Goal: Task Accomplishment & Management: Use online tool/utility

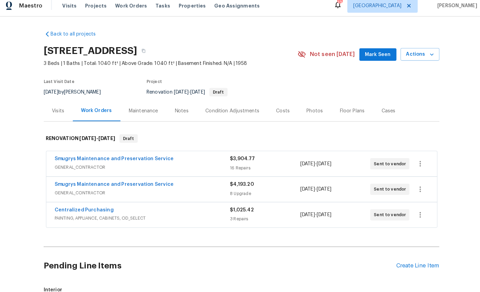
click at [68, 158] on link "Smugrys Maintenance and Preservation Service" at bounding box center [116, 160] width 116 height 5
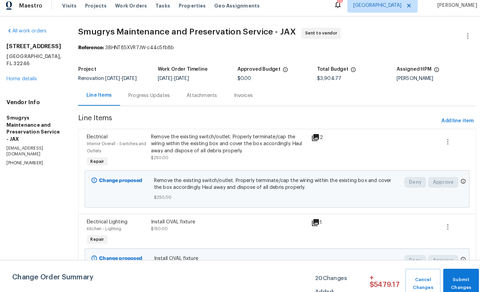
click at [444, 119] on span "Add line item" at bounding box center [451, 123] width 31 height 9
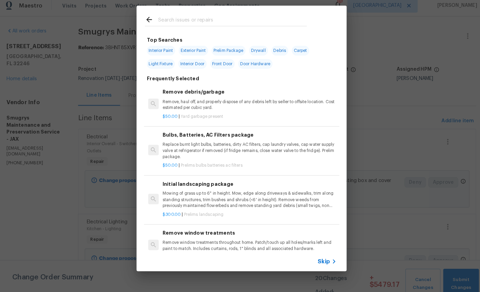
click at [226, 21] on input "text" at bounding box center [231, 26] width 145 height 10
type input "Cab"
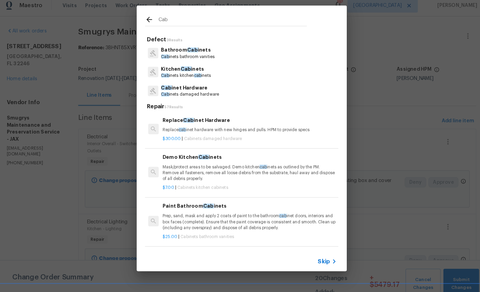
click at [183, 77] on p "Cab inets kitchen cab inets" at bounding box center [186, 80] width 49 height 6
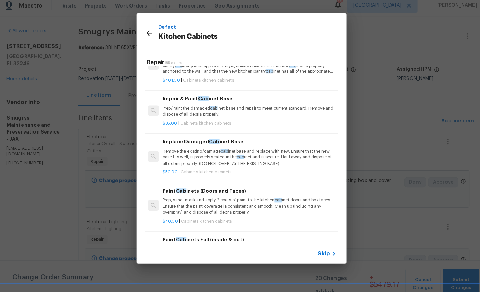
scroll to position [361, 0]
click at [255, 150] on p "Remove the existing/damage cab inet base and replace with new. Ensure that the …" at bounding box center [248, 158] width 170 height 17
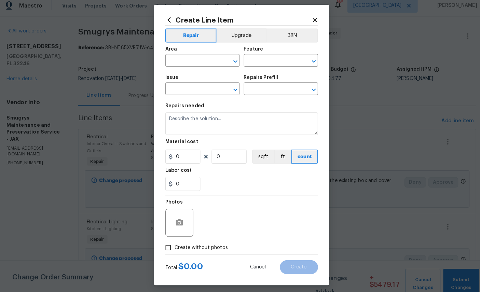
type input "Cabinets"
type input "Kitchen Cabinets"
type input "Replace Damaged Cabinet Base $50.00"
type textarea "Remove the existing/damage cabinet base and replace with new. Ensure that the n…"
type input "50"
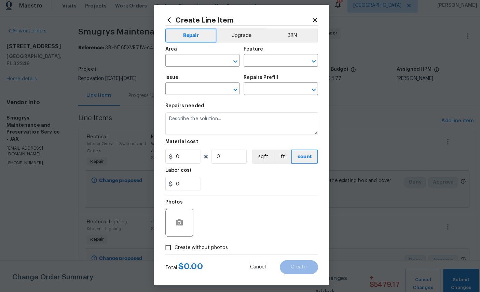
type input "1"
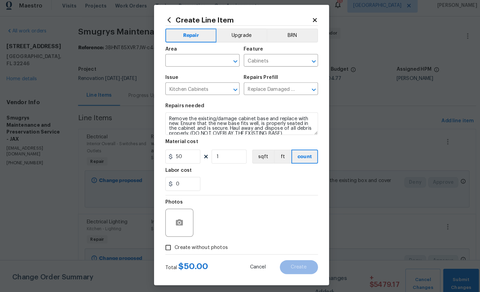
click at [186, 60] on input "text" at bounding box center [192, 65] width 53 height 11
click at [198, 79] on li "Kitchen" at bounding box center [202, 81] width 72 height 11
type input "Kitchen"
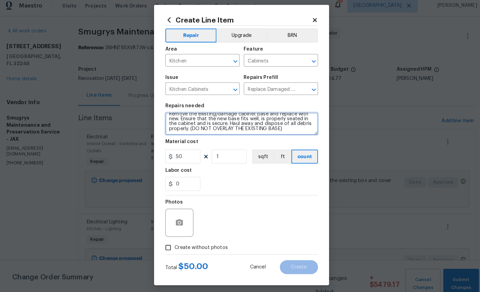
scroll to position [0, 0]
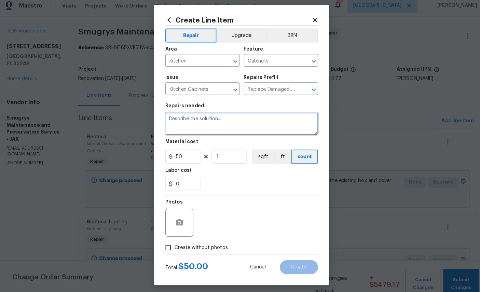
click at [201, 122] on textarea at bounding box center [240, 126] width 149 height 22
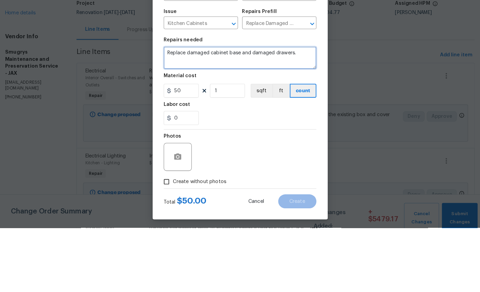
type textarea "Replace damaged cabinet base and damaged drawers."
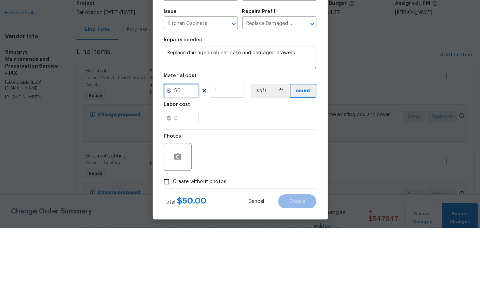
click at [185, 151] on input "50" at bounding box center [183, 158] width 34 height 14
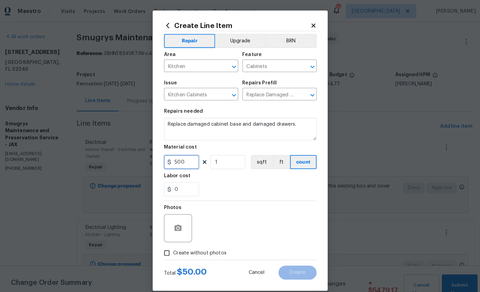
type input "500"
click at [173, 217] on div at bounding box center [179, 222] width 27 height 27
click at [173, 216] on div at bounding box center [179, 222] width 27 height 27
click at [177, 216] on div at bounding box center [179, 222] width 27 height 27
click at [266, 209] on div "Photos" at bounding box center [240, 218] width 149 height 44
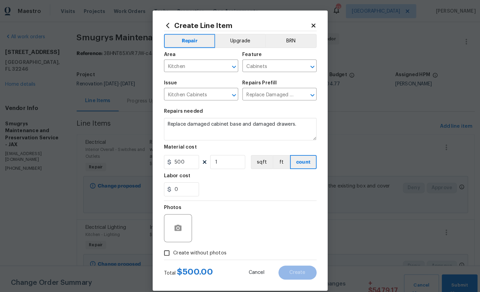
click at [181, 111] on h5 "Repairs needed" at bounding box center [185, 108] width 38 height 5
click at [311, 18] on div "Create Line Item Repair Upgrade BRN Area Kitchen ​ Feature Cabinets ​ Issue Kit…" at bounding box center [240, 147] width 171 height 274
click at [309, 15] on div "Create Line Item Repair Upgrade BRN Area Kitchen ​ Feature Cabinets ​ Issue Kit…" at bounding box center [240, 147] width 171 height 274
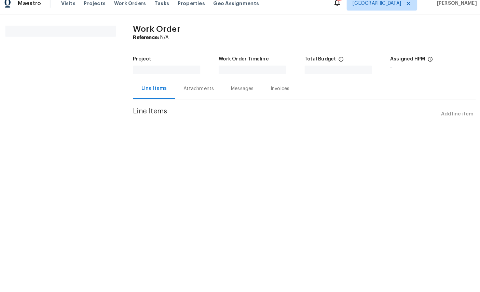
scroll to position [8, 6]
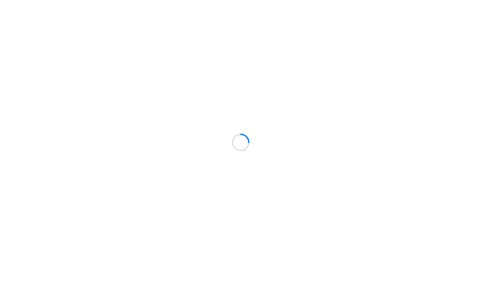
scroll to position [8, 6]
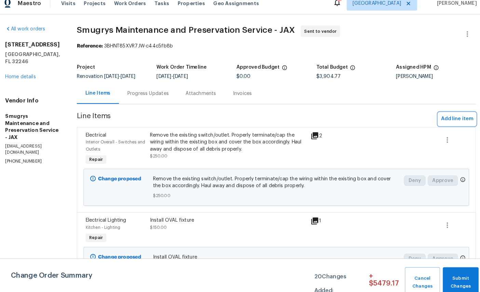
click at [448, 119] on span "Add line item" at bounding box center [451, 123] width 31 height 9
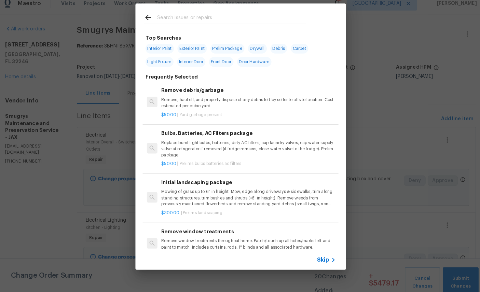
click at [202, 11] on div at bounding box center [225, 24] width 174 height 27
click at [225, 21] on input "text" at bounding box center [231, 26] width 145 height 10
type input "Cab"
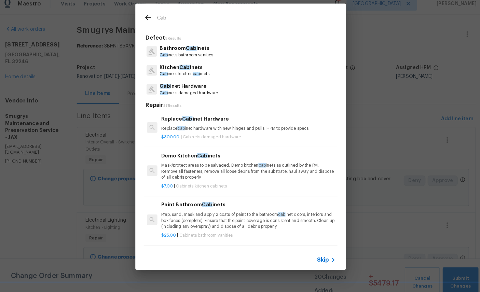
click at [181, 70] on span "Cab" at bounding box center [186, 72] width 10 height 5
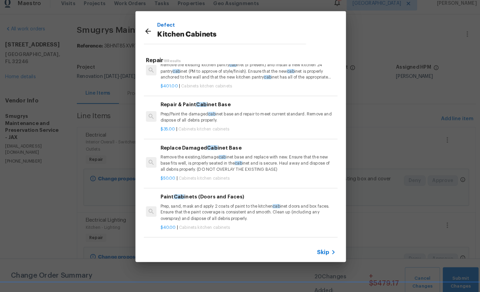
scroll to position [353, 1]
click at [264, 157] on p "Remove the existing/damage cab inet base and replace with new. Ensure that the …" at bounding box center [247, 165] width 170 height 17
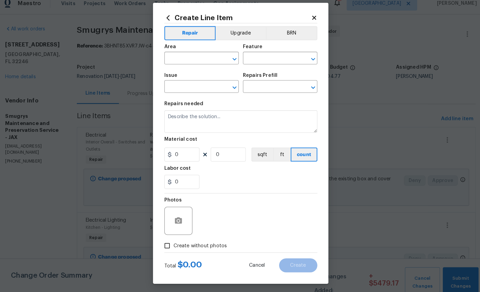
type input "Cabinets"
type input "Kitchen Cabinets"
type input "Replace Damaged Cabinet Base $50.00"
type textarea "Remove the existing/damage cabinet base and replace with new. Ensure that the n…"
type input "50"
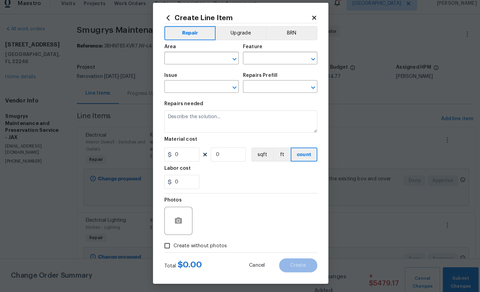
type input "1"
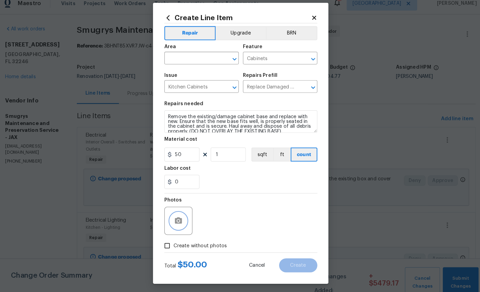
click at [177, 219] on icon "button" at bounding box center [179, 223] width 8 height 8
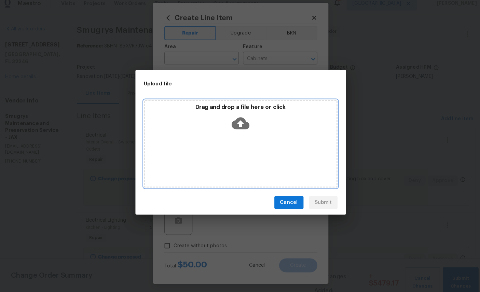
click at [239, 122] on icon at bounding box center [239, 128] width 17 height 12
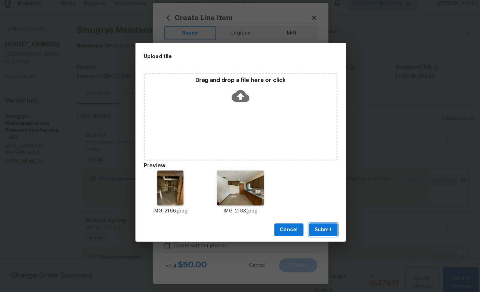
click at [324, 227] on button "Submit" at bounding box center [321, 231] width 28 height 13
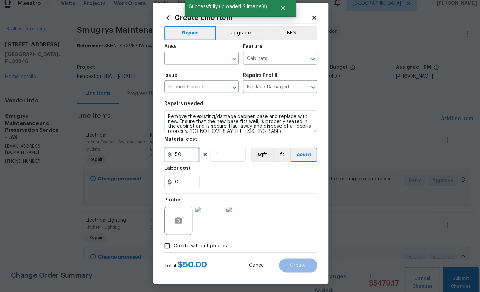
click at [184, 158] on input "50" at bounding box center [183, 158] width 34 height 14
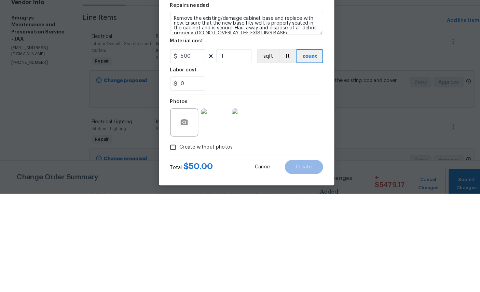
scroll to position [33, 0]
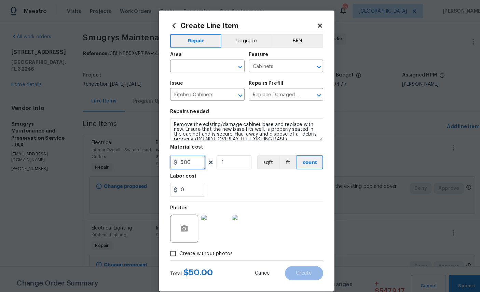
type input "500"
click at [188, 57] on div "Area" at bounding box center [202, 55] width 72 height 9
click at [198, 55] on div "Area" at bounding box center [202, 55] width 72 height 9
click at [202, 58] on div "Area" at bounding box center [202, 55] width 72 height 9
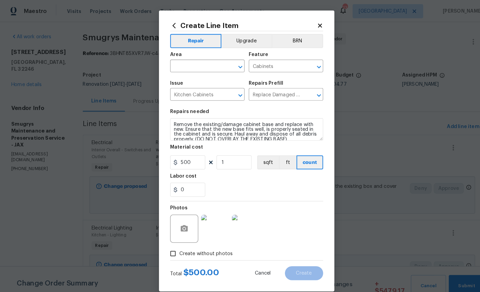
click at [199, 57] on div "Area" at bounding box center [202, 55] width 72 height 9
click at [202, 58] on div "Area" at bounding box center [202, 55] width 72 height 9
click at [202, 57] on div "Area" at bounding box center [202, 55] width 72 height 9
click at [210, 59] on div "Area" at bounding box center [202, 55] width 72 height 9
click at [215, 55] on div "Area" at bounding box center [202, 55] width 72 height 9
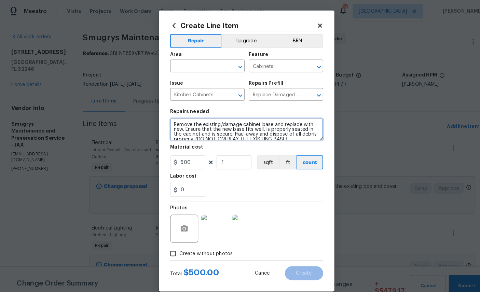
click at [194, 120] on textarea "Remove the existing/damage cabinet base and replace with new. Ensure that the n…" at bounding box center [240, 126] width 149 height 22
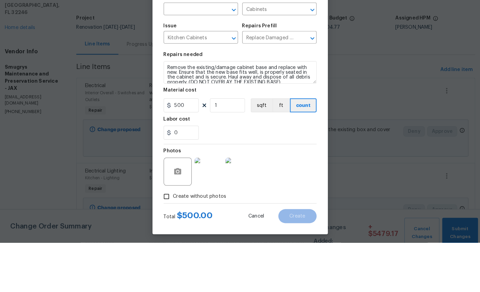
click at [172, 60] on input "text" at bounding box center [192, 65] width 53 height 11
click at [196, 102] on li "Kitchen" at bounding box center [202, 107] width 72 height 11
type input "Kitchen"
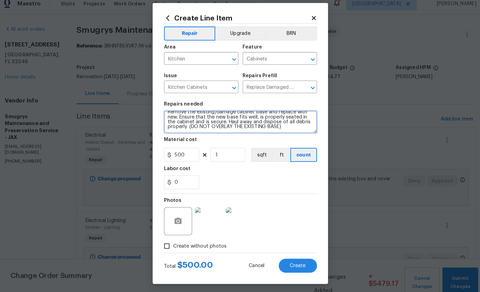
scroll to position [0, 0]
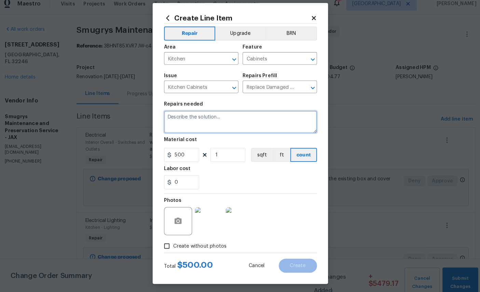
click at [205, 123] on textarea at bounding box center [240, 126] width 149 height 22
type textarea "Replace damage drawers and cabinet doors and any cabinet basis"
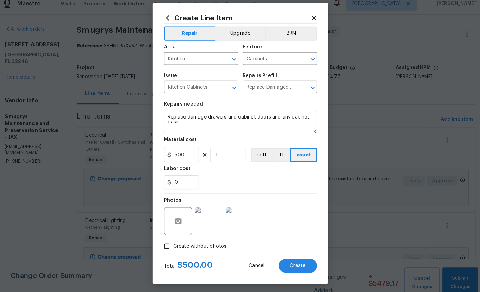
click at [294, 264] on span "Create" at bounding box center [296, 266] width 15 height 5
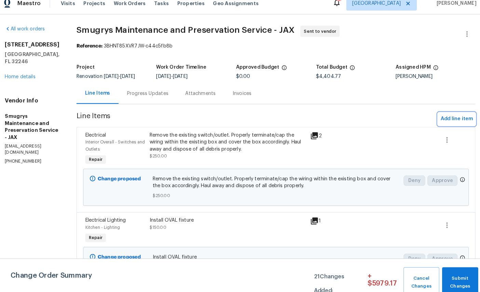
click at [441, 119] on span "Add line item" at bounding box center [451, 123] width 31 height 9
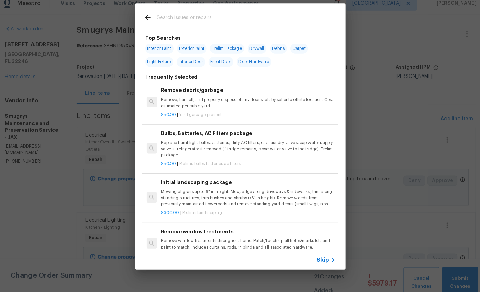
click at [206, 11] on div at bounding box center [225, 24] width 174 height 27
click at [200, 21] on input "text" at bounding box center [231, 26] width 145 height 10
type input "Ext"
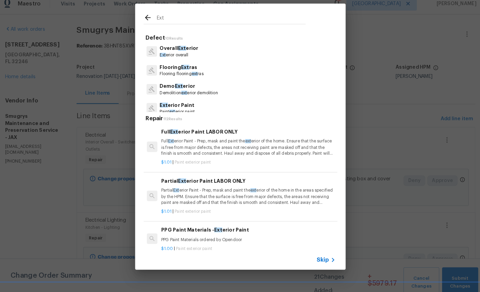
click at [175, 106] on p "Ext erior Paint" at bounding box center [179, 109] width 34 height 7
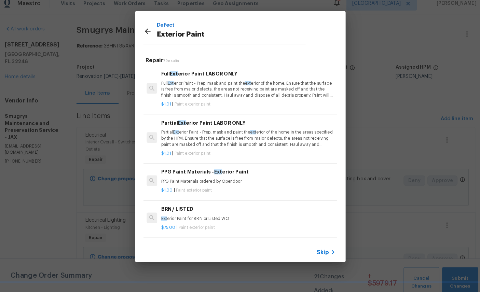
click at [237, 134] on p "Partial Ext erior Paint - Prep, mask and paint the ext erior of the home in the…" at bounding box center [248, 142] width 170 height 17
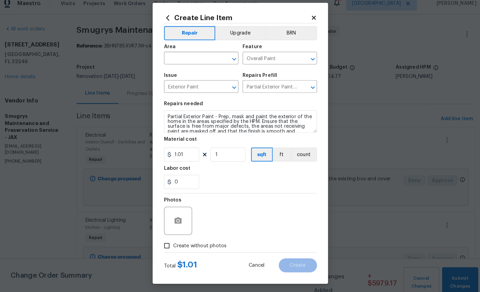
click at [182, 60] on input "text" at bounding box center [192, 65] width 53 height 11
click at [184, 87] on li "Exterior Overall" at bounding box center [202, 92] width 72 height 11
type input "Exterior Overall"
click at [222, 155] on input "1" at bounding box center [228, 158] width 34 height 14
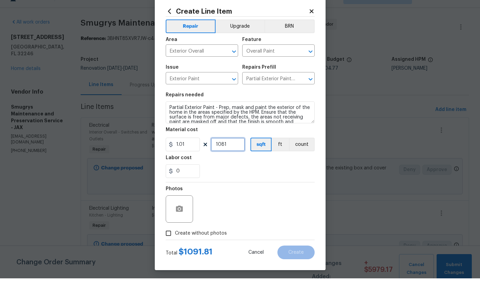
scroll to position [13, 0]
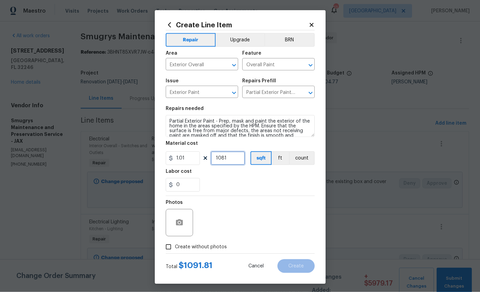
type input "1081"
click at [183, 223] on icon "button" at bounding box center [179, 223] width 8 height 8
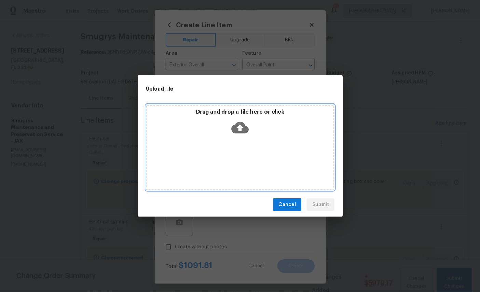
click at [247, 124] on icon at bounding box center [239, 127] width 17 height 17
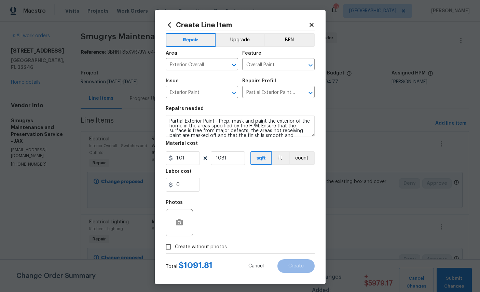
scroll to position [14, 0]
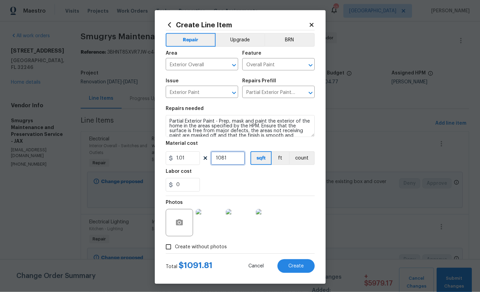
click at [232, 164] on input "1081" at bounding box center [228, 158] width 34 height 14
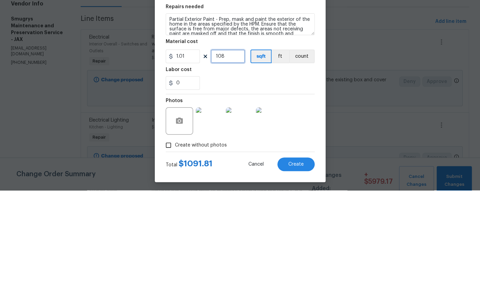
type input "10"
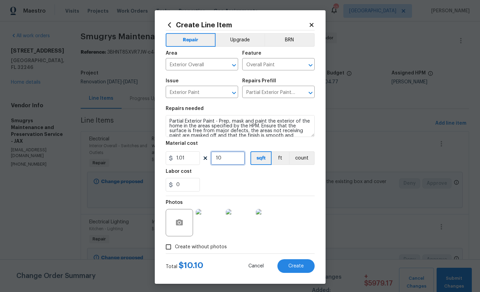
click at [235, 160] on input "10" at bounding box center [228, 158] width 34 height 14
click at [314, 23] on icon at bounding box center [312, 25] width 6 height 6
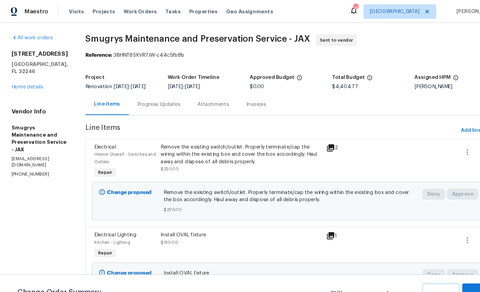
scroll to position [17, 0]
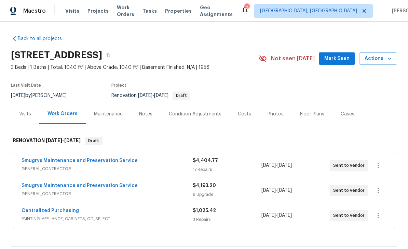
click at [38, 160] on link "Smugrys Maintenance and Preservation Service" at bounding box center [80, 160] width 116 height 5
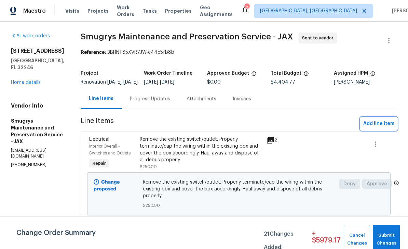
click at [381, 128] on span "Add line item" at bounding box center [378, 123] width 31 height 9
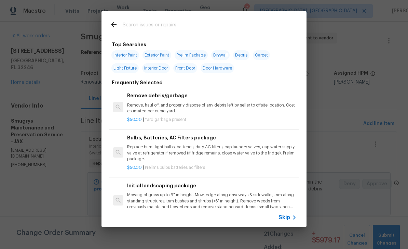
click at [160, 52] on span "Exterior Paint" at bounding box center [157, 55] width 29 height 10
type input "Exterior Paint"
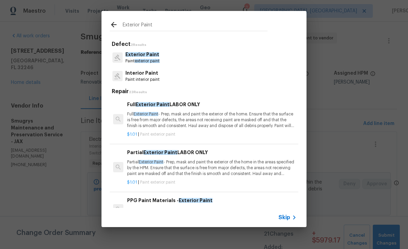
click at [147, 52] on p "Exterior Paint" at bounding box center [142, 54] width 34 height 7
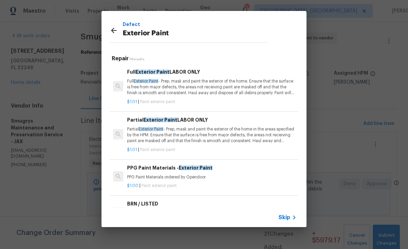
click at [233, 130] on p "Partial Exterior Paint - Prep, mask and paint the exterior of the home in the a…" at bounding box center [212, 134] width 170 height 17
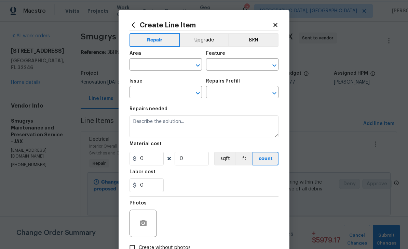
type input "Overall Paint"
type input "Exterior Paint"
type input "Partial Exterior Paint LABOR ONLY $1.01"
type textarea "Partial Exterior Paint - Prep, mask and paint the exterior of the home in the a…"
type input "1.01"
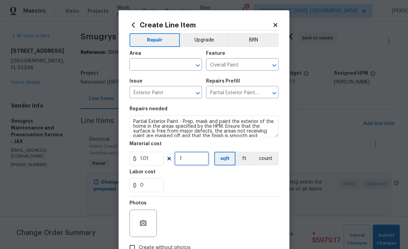
click at [196, 159] on input "1" at bounding box center [192, 158] width 34 height 14
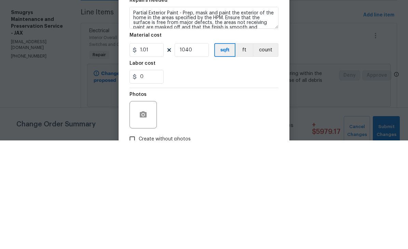
scroll to position [22, 0]
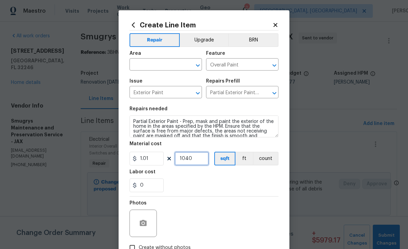
type input "1040"
click at [146, 224] on icon "button" at bounding box center [143, 222] width 7 height 6
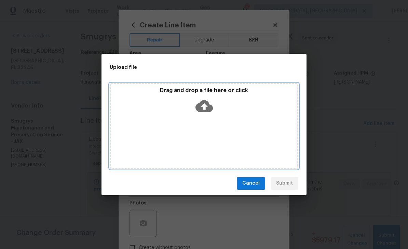
click at [205, 109] on icon at bounding box center [204, 105] width 17 height 17
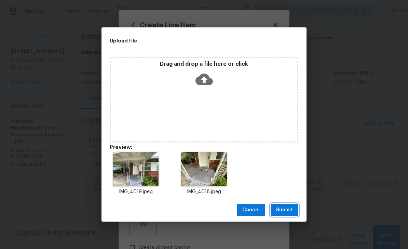
click at [287, 210] on span "Submit" at bounding box center [284, 209] width 17 height 9
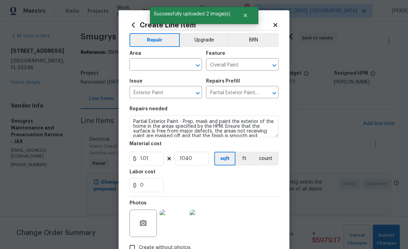
click at [161, 62] on input "text" at bounding box center [156, 65] width 53 height 11
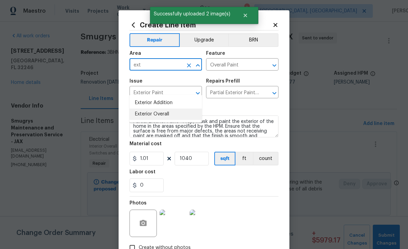
click at [153, 108] on li "Exterior Overall" at bounding box center [166, 113] width 72 height 11
type input "Exterior Overall"
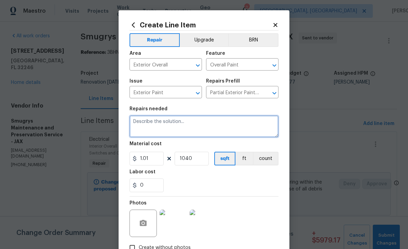
scroll to position [0, 0]
click at [174, 128] on textarea at bounding box center [204, 126] width 149 height 22
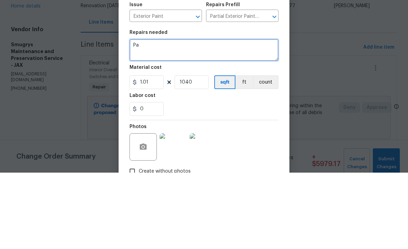
type textarea "P"
click at [135, 115] on textarea "Repaint all white trim, facial/soffit" at bounding box center [204, 126] width 149 height 22
click at [209, 115] on textarea "Scrape and Repaint all white trim, facial/soffit" at bounding box center [204, 126] width 149 height 22
click at [252, 115] on textarea "Scrape and Repaint all white facial/soffit" at bounding box center [204, 126] width 149 height 22
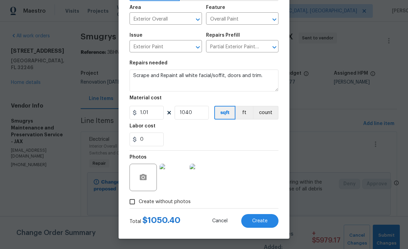
scroll to position [47, 0]
type textarea "Scrape and Repaint all white facial/soffit, doors and trim."
click at [263, 218] on span "Create" at bounding box center [259, 220] width 15 height 5
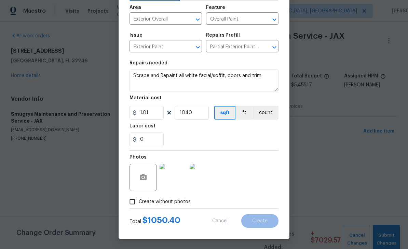
scroll to position [0, 0]
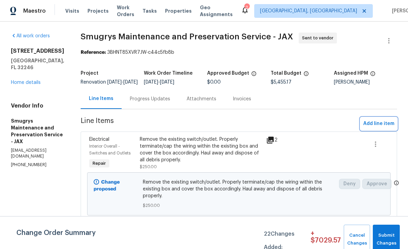
click at [383, 127] on span "Add line item" at bounding box center [378, 123] width 31 height 9
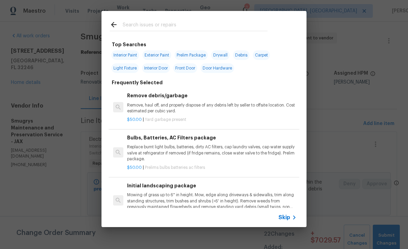
click at [174, 21] on input "text" at bounding box center [195, 26] width 145 height 10
type input "Demo"
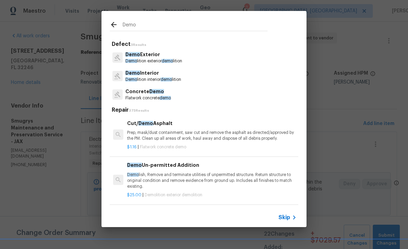
click at [152, 54] on p "Demo Exterior" at bounding box center [153, 54] width 57 height 7
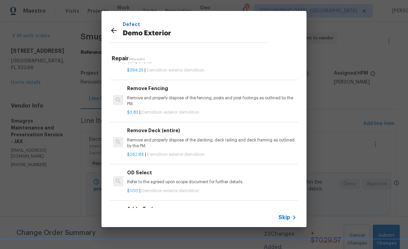
scroll to position [301, 0]
click at [217, 204] on div "Add a Task HPM to detail $1.00 | Demolition exterior demolition" at bounding box center [212, 217] width 172 height 27
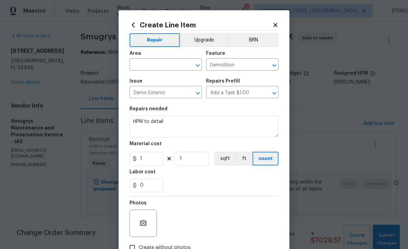
click at [161, 62] on input "text" at bounding box center [156, 65] width 53 height 11
click at [158, 94] on li "Exterior Overall" at bounding box center [166, 91] width 72 height 11
type input "Exterior Overall"
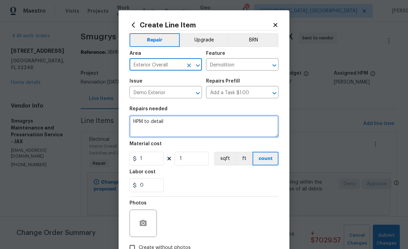
click at [186, 124] on textarea "HPM to detail" at bounding box center [204, 126] width 149 height 22
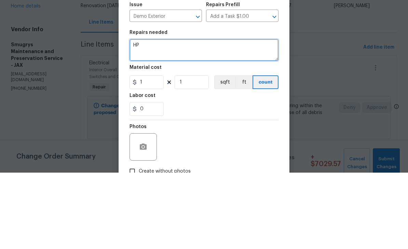
type textarea "H"
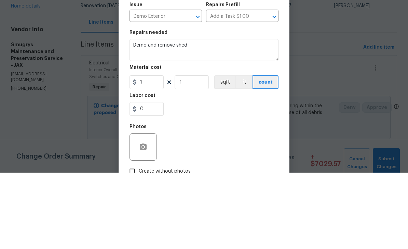
scroll to position [22, 0]
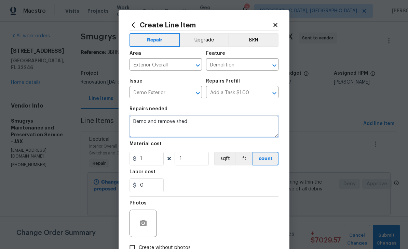
type textarea "Demo and remove shed"
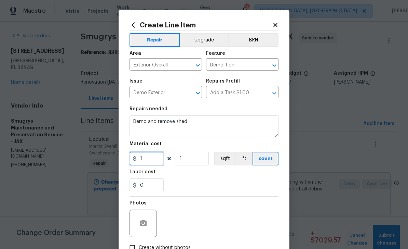
click at [149, 160] on input "1" at bounding box center [147, 158] width 34 height 14
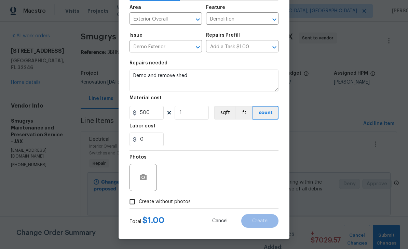
scroll to position [47, 0]
type input "500"
click at [145, 179] on icon "button" at bounding box center [143, 177] width 7 height 6
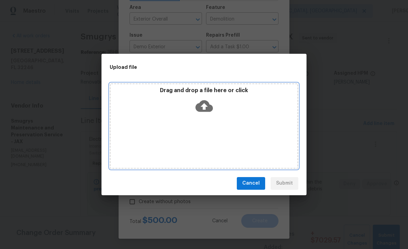
click at [209, 108] on icon at bounding box center [204, 106] width 17 height 12
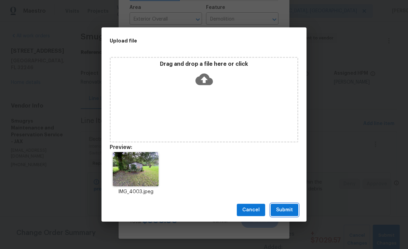
click at [288, 207] on span "Submit" at bounding box center [284, 209] width 17 height 9
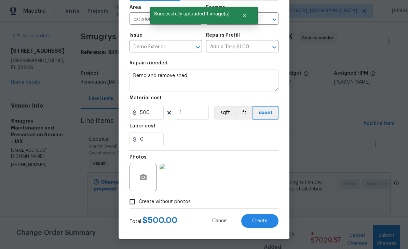
click at [254, 221] on span "Create" at bounding box center [259, 220] width 15 height 5
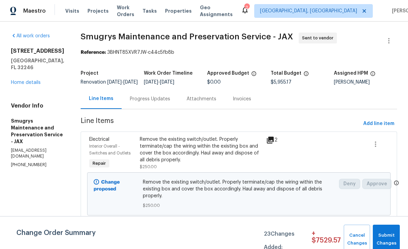
scroll to position [0, 0]
click at [381, 128] on span "Add line item" at bounding box center [378, 123] width 31 height 9
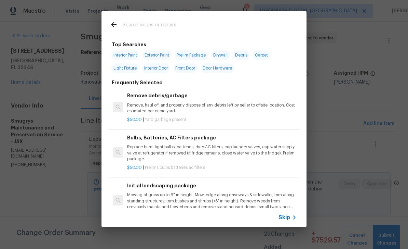
click at [203, 22] on input "text" at bounding box center [195, 26] width 145 height 10
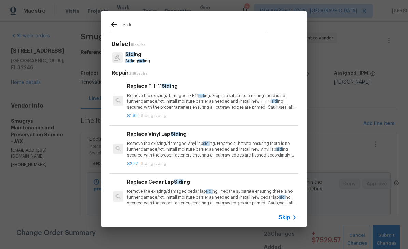
type input "Sidi"
click at [187, 59] on div "Sidi ng Sidi ng sidi ng" at bounding box center [204, 57] width 189 height 18
click at [196, 57] on div "Sidi ng Sidi ng sidi ng" at bounding box center [204, 57] width 189 height 18
click at [127, 56] on span "Sidi" at bounding box center [130, 54] width 10 height 5
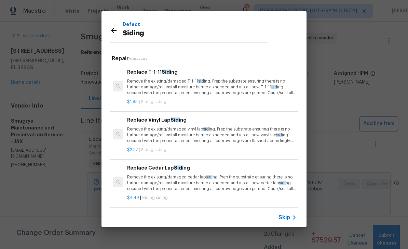
click at [38, 189] on div "Defect Siding Repair 20 Results Replace T-1-11 Sidi ng Remove the existing/dama…" at bounding box center [204, 119] width 408 height 238
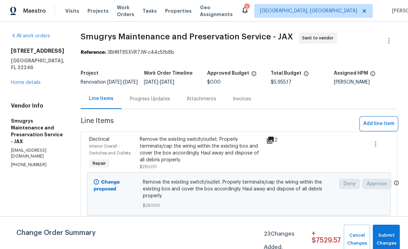
click at [382, 128] on span "Add line item" at bounding box center [378, 123] width 31 height 9
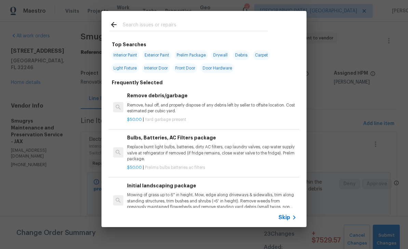
click at [197, 24] on input "text" at bounding box center [195, 26] width 145 height 10
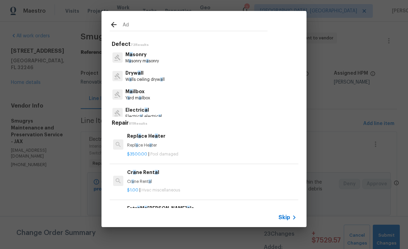
type input "Add"
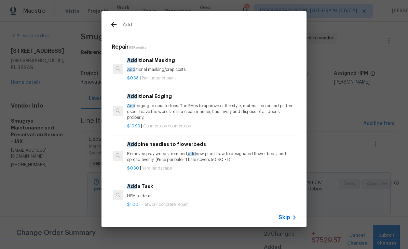
click at [212, 193] on p "HPM to detail" at bounding box center [212, 196] width 170 height 6
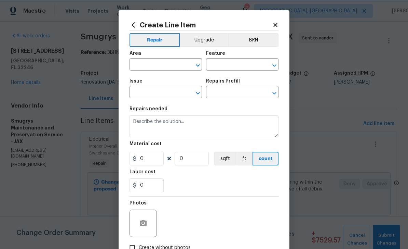
type input "Flatwork"
type input "Concrete Repair"
type input "Add a Task $1.00"
type textarea "HPM to detail"
type input "1"
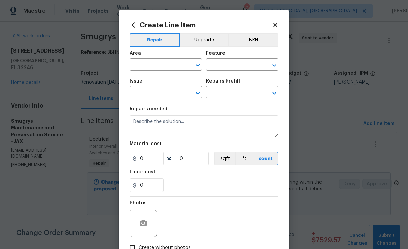
type input "1"
click at [165, 59] on div "Area" at bounding box center [166, 55] width 72 height 9
click at [269, 66] on icon "Clear" at bounding box center [265, 65] width 7 height 7
click at [277, 24] on icon at bounding box center [275, 25] width 4 height 4
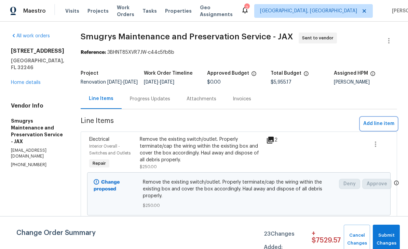
click at [382, 128] on span "Add line item" at bounding box center [378, 123] width 31 height 9
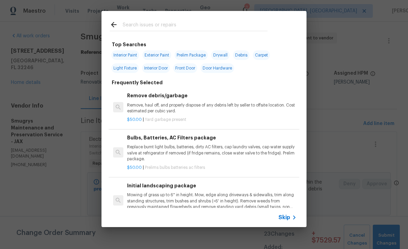
click at [191, 23] on input "text" at bounding box center [195, 26] width 145 height 10
type input "Ext"
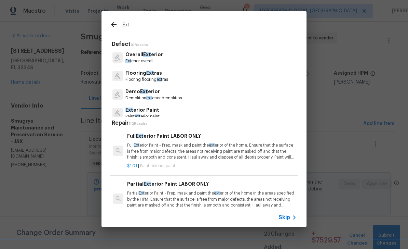
click at [143, 54] on p "Overall Ext erior" at bounding box center [144, 54] width 38 height 7
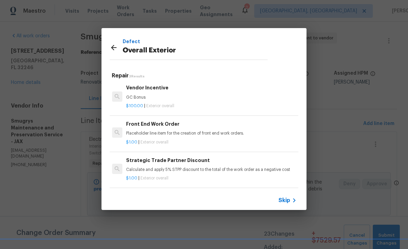
scroll to position [1, 1]
click at [110, 45] on icon at bounding box center [114, 47] width 8 height 8
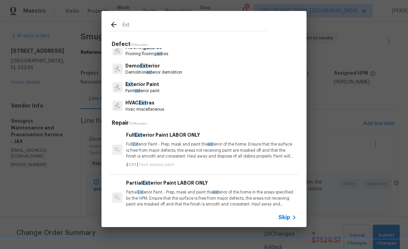
scroll to position [25, 0]
click at [162, 25] on input "Ext" at bounding box center [195, 26] width 145 height 10
type input "E"
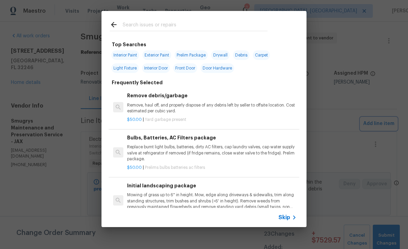
click at [344, 31] on div "Top Searches Interior Paint Exterior Paint Prelim Package Drywall Debris Carpet…" at bounding box center [204, 119] width 408 height 238
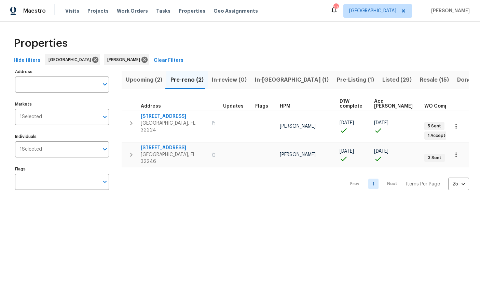
click at [263, 81] on span "In-[GEOGRAPHIC_DATA] (1)" at bounding box center [292, 80] width 74 height 10
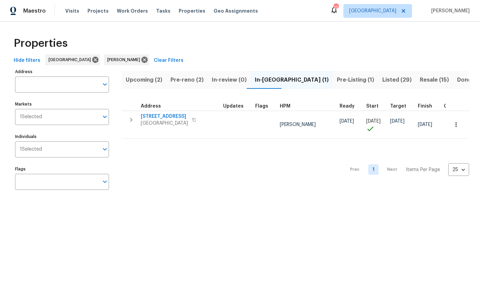
click at [144, 82] on span "Upcoming (2)" at bounding box center [144, 80] width 37 height 10
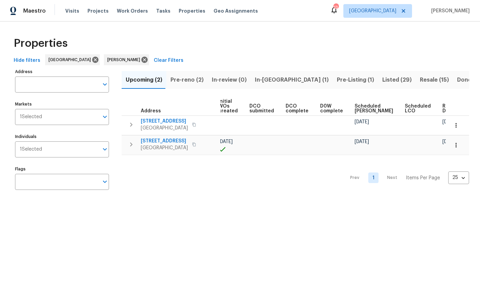
scroll to position [0, 89]
click at [73, 152] on input "Individuals" at bounding box center [70, 150] width 57 height 16
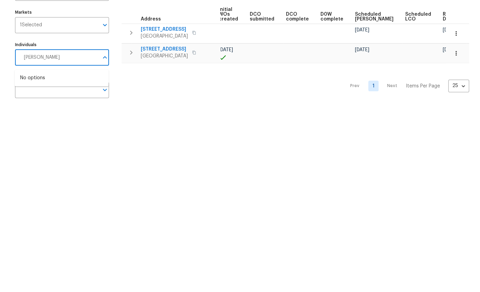
type input "[PERSON_NAME]"
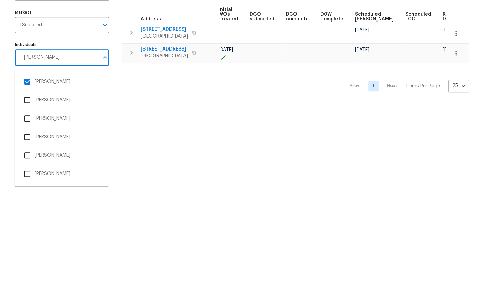
click at [24, 166] on input "checkbox" at bounding box center [27, 173] width 14 height 14
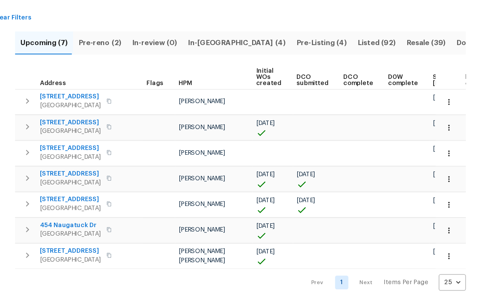
click at [449, 118] on button "button" at bounding box center [456, 125] width 15 height 15
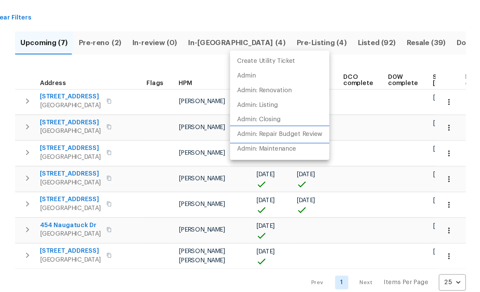
click at [293, 147] on p "Admin: Repair Budget Review" at bounding box center [326, 150] width 66 height 7
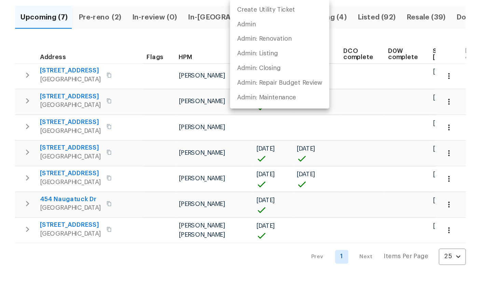
click at [7, 35] on div at bounding box center [240, 146] width 480 height 292
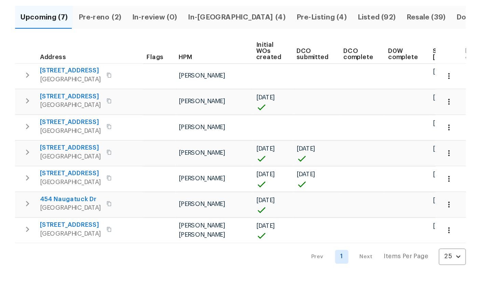
click at [453, 142] on icon "button" at bounding box center [456, 145] width 7 height 7
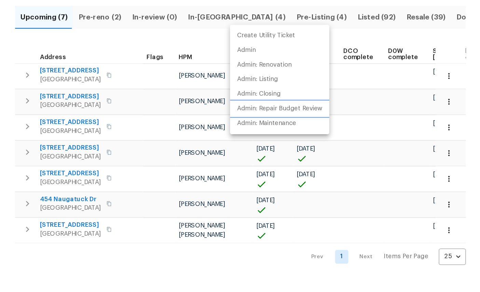
click at [293, 147] on p "Admin: Repair Budget Review" at bounding box center [326, 150] width 66 height 7
click at [12, 138] on div at bounding box center [240, 146] width 480 height 292
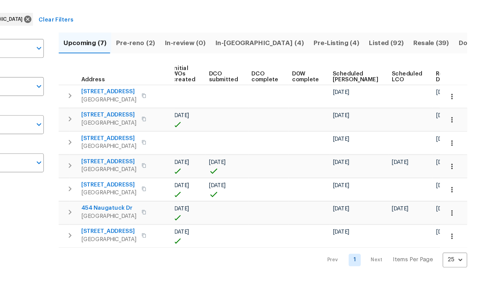
scroll to position [0, 89]
click at [453, 241] on icon "button" at bounding box center [456, 244] width 7 height 7
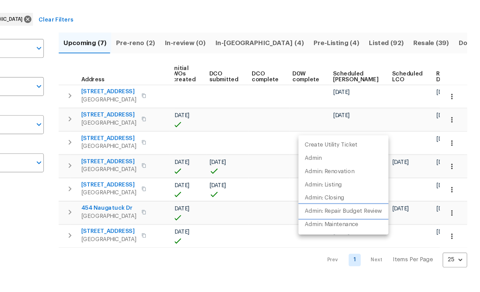
click at [331, 220] on p "Admin: Repair Budget Review" at bounding box center [364, 223] width 66 height 7
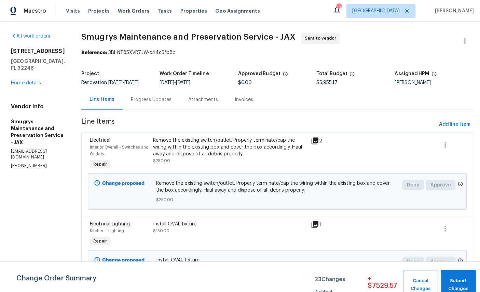
click at [252, 279] on div "Change Order Summary 23 Changes Added: + $ 7529.57 Cancel Changes Submit Changes" at bounding box center [240, 282] width 480 height 29
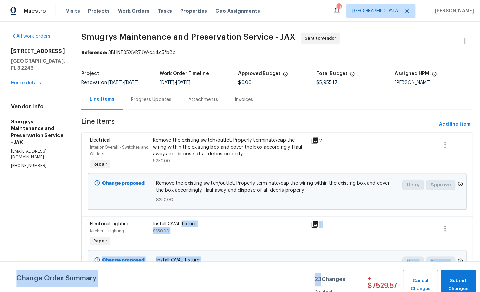
scroll to position [2, 0]
click at [418, 144] on div at bounding box center [415, 153] width 31 height 38
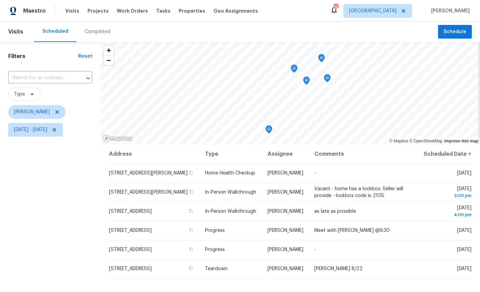
click at [324, 57] on icon "Map marker" at bounding box center [322, 58] width 6 height 8
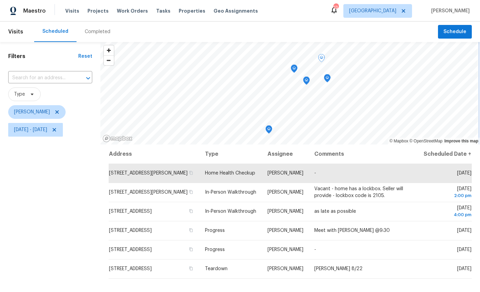
click at [330, 79] on icon "Map marker" at bounding box center [327, 79] width 6 height 8
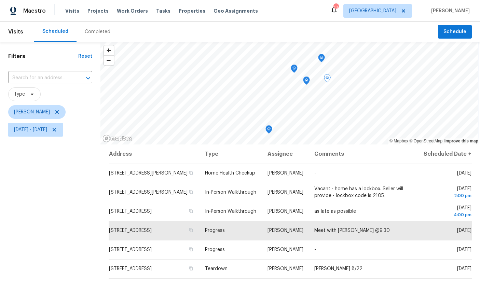
click at [324, 57] on icon "Map marker" at bounding box center [322, 58] width 6 height 8
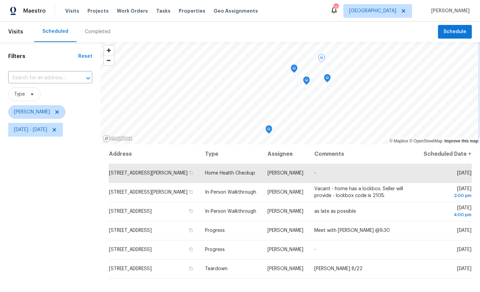
click at [295, 69] on icon "Map marker" at bounding box center [294, 69] width 2 height 2
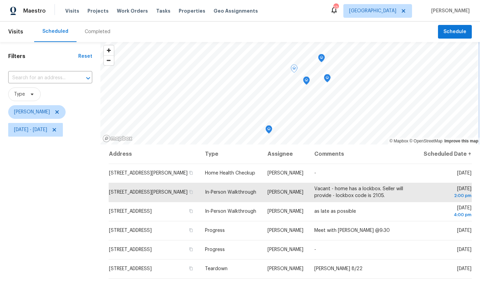
click at [310, 85] on icon "Map marker" at bounding box center [306, 81] width 7 height 9
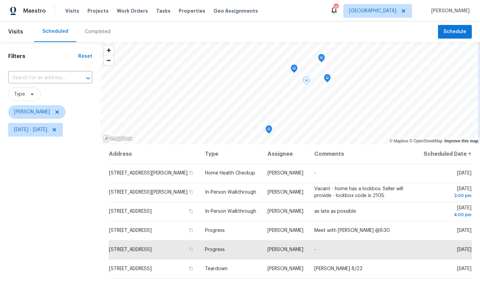
click at [322, 60] on icon "Map marker" at bounding box center [322, 58] width 6 height 8
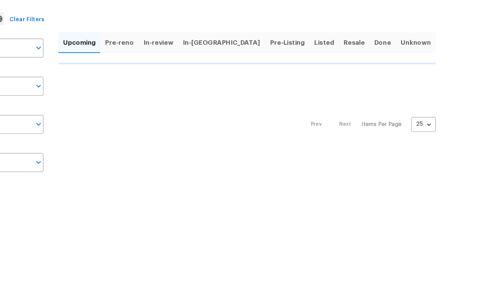
scroll to position [44, 72]
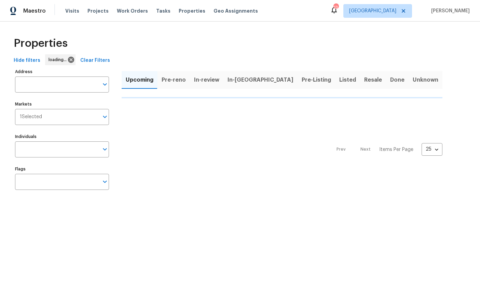
scroll to position [44, 72]
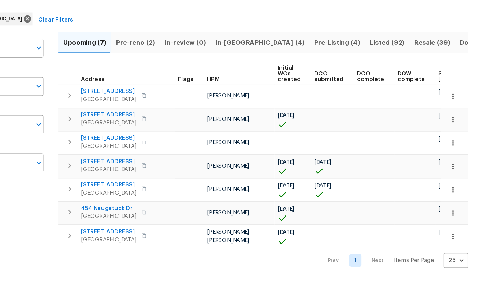
click at [335, 71] on button "Pre-Listing (4)" at bounding box center [358, 80] width 47 height 18
